Goal: Task Accomplishment & Management: Manage account settings

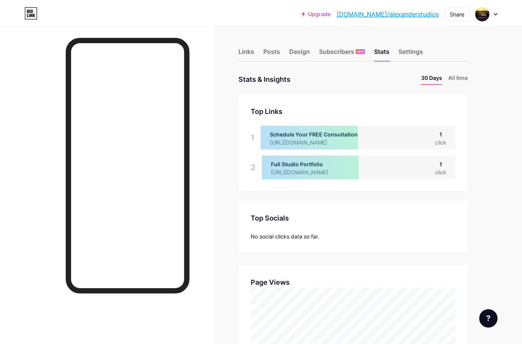
scroll to position [344, 522]
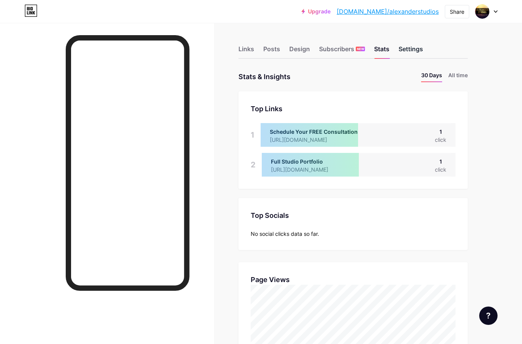
click at [415, 47] on div "Settings" at bounding box center [411, 51] width 24 height 14
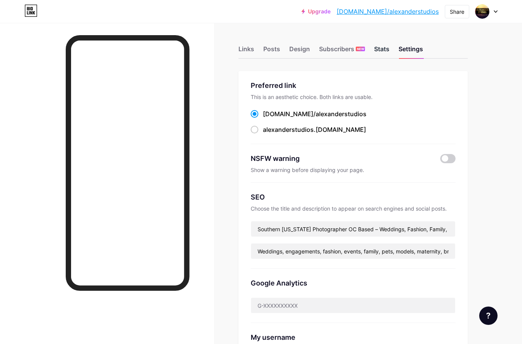
click at [386, 48] on div "Stats" at bounding box center [381, 51] width 15 height 14
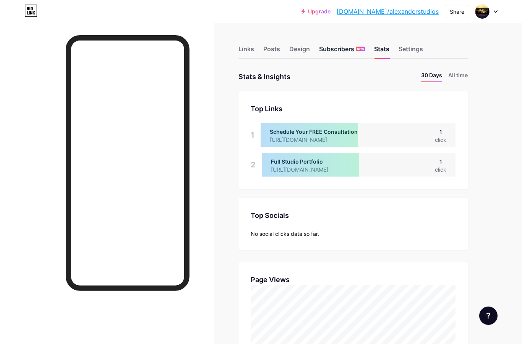
click at [342, 48] on div "Subscribers NEW" at bounding box center [342, 51] width 46 height 14
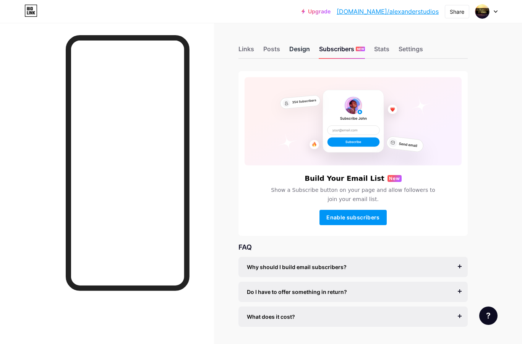
click at [307, 45] on div "Design" at bounding box center [299, 51] width 21 height 14
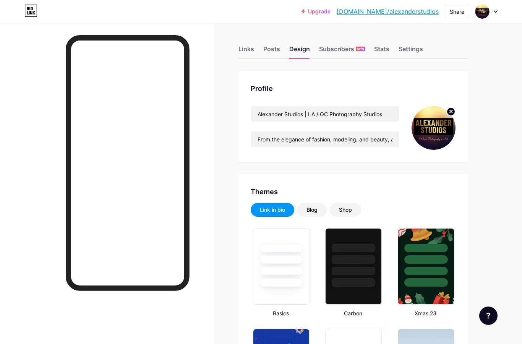
type input "#7e5b26"
type input "#f7e28b"
click at [368, 140] on input "From the elegance of fashion, modeling, and beauty, and the romance of fine art…" at bounding box center [325, 138] width 148 height 15
